Goal: Task Accomplishment & Management: Manage account settings

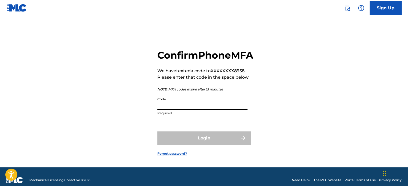
click at [175, 109] on input "Code" at bounding box center [202, 101] width 90 height 15
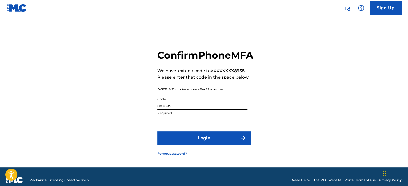
type input "083695"
click at [199, 144] on button "Login" at bounding box center [203, 137] width 93 height 13
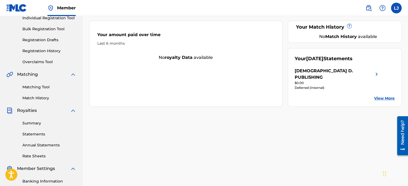
scroll to position [77, 0]
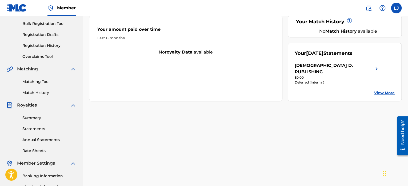
drag, startPoint x: 410, startPoint y: 74, endPoint x: 13, endPoint y: 0, distance: 404.1
click at [383, 90] on link "View More" at bounding box center [384, 93] width 21 height 6
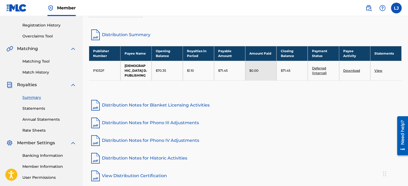
scroll to position [96, 0]
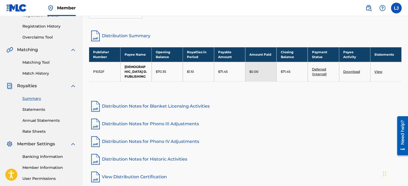
click at [125, 101] on link "Distribution Notes for Blanket Licensing Activities" at bounding box center [245, 106] width 313 height 13
click at [39, 157] on link "Banking Information" at bounding box center [49, 156] width 54 height 6
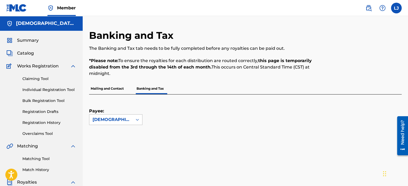
click at [137, 120] on icon at bounding box center [137, 119] width 5 height 5
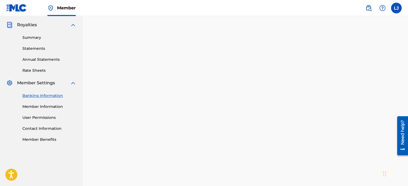
scroll to position [157, 0]
drag, startPoint x: 409, startPoint y: 66, endPoint x: 2, endPoint y: 11, distance: 410.6
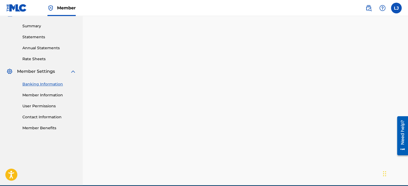
scroll to position [193, 0]
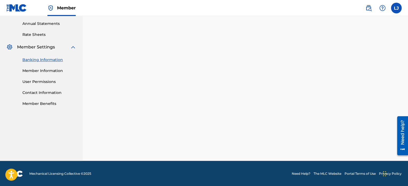
drag, startPoint x: 409, startPoint y: 70, endPoint x: 4, endPoint y: 5, distance: 409.9
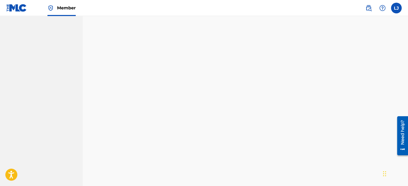
scroll to position [309, 0]
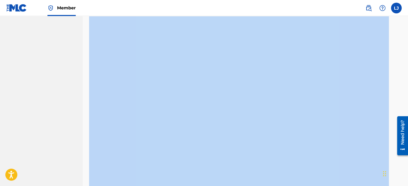
drag, startPoint x: 801, startPoint y: 206, endPoint x: 801, endPoint y: 227, distance: 21.6
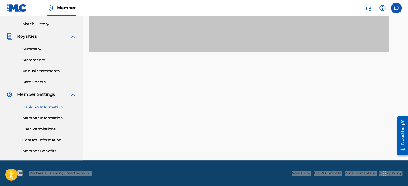
scroll to position [145, 0]
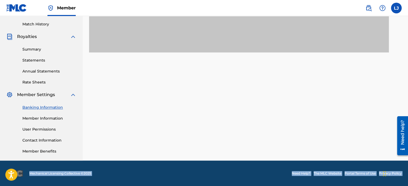
click at [394, 11] on label at bounding box center [396, 8] width 11 height 11
click at [397, 8] on input "[PERSON_NAME] [PERSON_NAME] [EMAIL_ADDRESS][DOMAIN_NAME] Notification Preferenc…" at bounding box center [397, 8] width 0 height 0
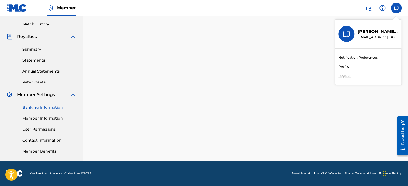
click at [343, 68] on link "Profile" at bounding box center [344, 66] width 11 height 5
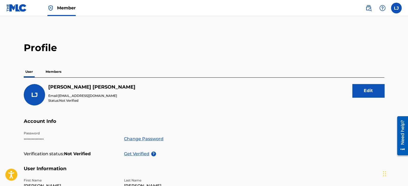
click at [369, 91] on button "Edit" at bounding box center [369, 90] width 32 height 13
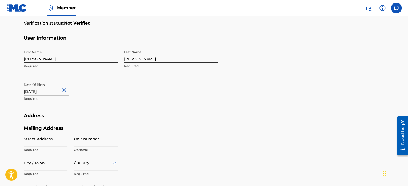
scroll to position [148, 0]
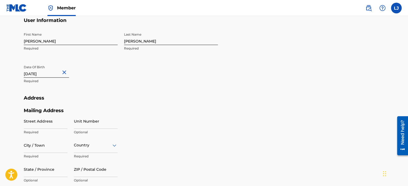
click at [54, 127] on input "Street Address" at bounding box center [46, 120] width 44 height 15
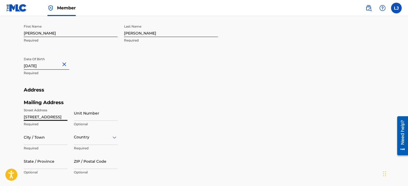
type input "[STREET_ADDRESS]"
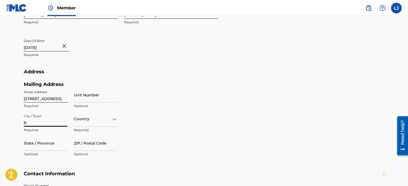
scroll to position [180, 0]
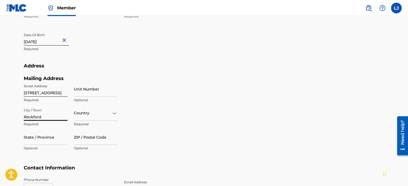
type input "Rockford"
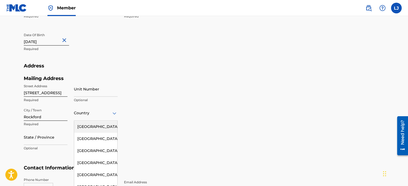
click at [115, 114] on div "223 results available. Use Up and Down to choose options, press Enter to select…" at bounding box center [96, 112] width 44 height 15
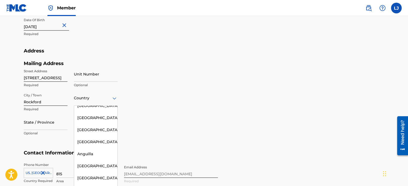
scroll to position [0, 0]
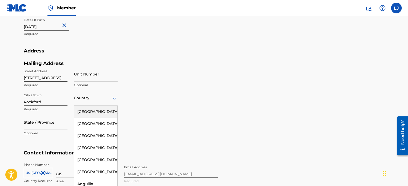
click at [101, 110] on div "[GEOGRAPHIC_DATA]" at bounding box center [95, 111] width 43 height 12
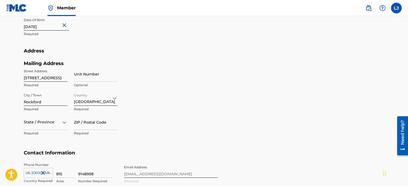
scroll to position [219, 0]
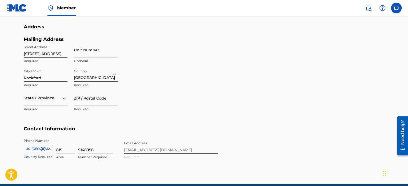
click at [56, 105] on div "State / Province" at bounding box center [46, 97] width 44 height 15
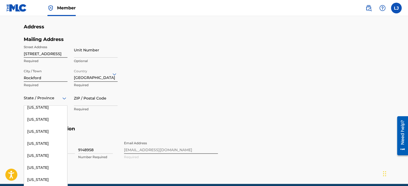
scroll to position [152, 0]
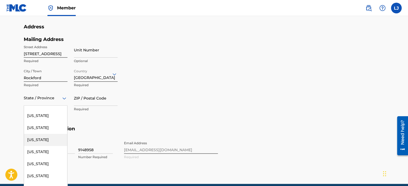
click at [44, 143] on div "[US_STATE]" at bounding box center [45, 139] width 43 height 12
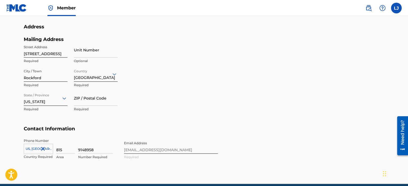
click at [89, 105] on div "ZIP / Postal Code Required" at bounding box center [96, 102] width 44 height 24
click at [90, 103] on input "ZIP / Postal Code" at bounding box center [96, 97] width 44 height 15
type input "61101"
click at [210, 93] on div "Mailing Address Street Address [STREET_ADDRESS] Required Unit Number Optional C…" at bounding box center [121, 80] width 194 height 89
click at [175, 153] on div "Phone Number [GEOGRAPHIC_DATA], [GEOGRAPHIC_DATA] +1 Country Required 815 Area …" at bounding box center [121, 154] width 194 height 33
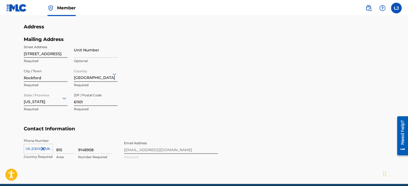
click at [171, 149] on div "Phone Number [GEOGRAPHIC_DATA], [GEOGRAPHIC_DATA] +1 Country Required 815 Area …" at bounding box center [121, 154] width 194 height 33
click at [158, 146] on div "Phone Number [GEOGRAPHIC_DATA], [GEOGRAPHIC_DATA] +1 Country Required 815 Area …" at bounding box center [121, 154] width 194 height 33
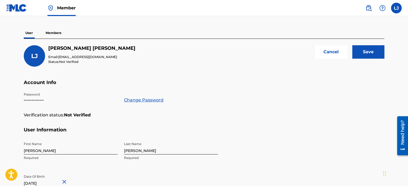
scroll to position [36, 0]
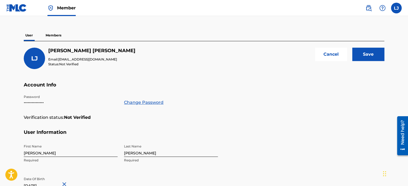
click at [74, 64] on span "Not Verified" at bounding box center [68, 64] width 19 height 4
click at [359, 56] on input "Save" at bounding box center [369, 54] width 32 height 13
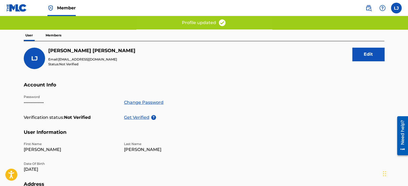
click at [138, 118] on p "Get Verified" at bounding box center [137, 117] width 27 height 6
